Goal: Task Accomplishment & Management: Manage account settings

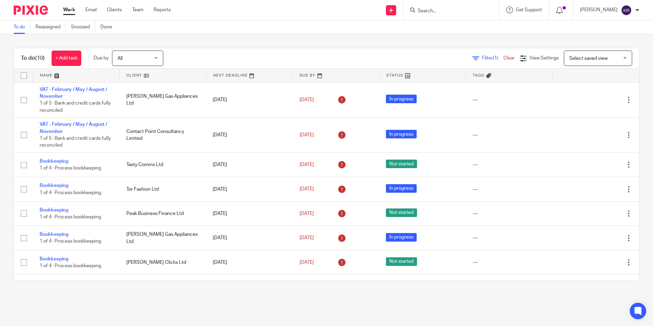
click at [152, 60] on span "All" at bounding box center [136, 58] width 36 height 14
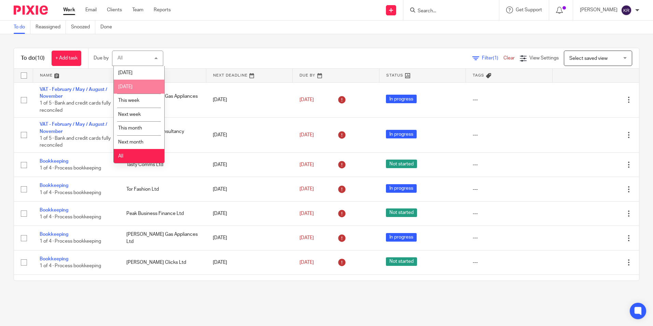
click at [142, 89] on li "[DATE]" at bounding box center [139, 87] width 51 height 14
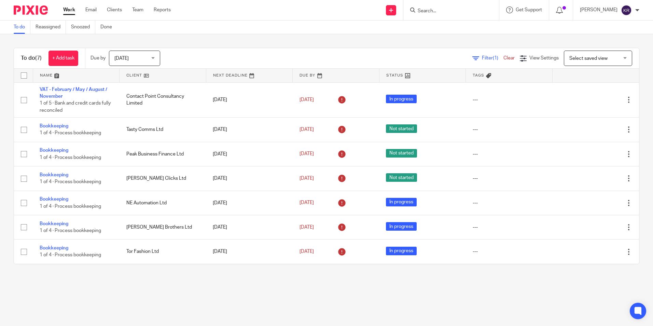
click at [155, 59] on div "[DATE] [DATE]" at bounding box center [134, 58] width 51 height 15
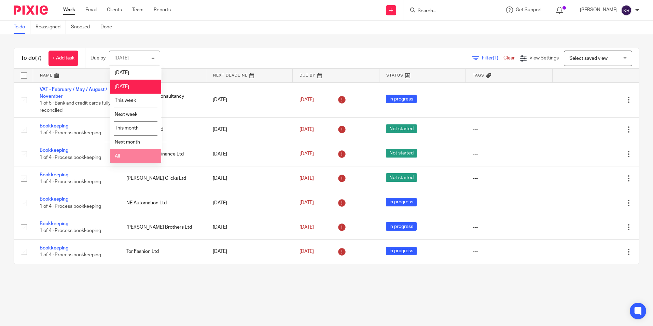
click at [134, 155] on li "All" at bounding box center [135, 156] width 51 height 14
